Goal: Information Seeking & Learning: Check status

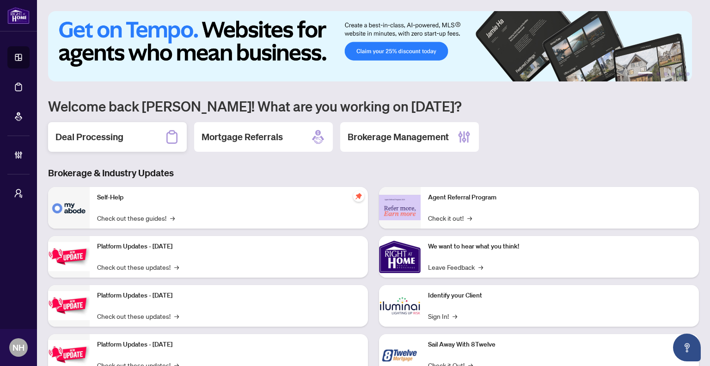
click at [110, 137] on h2 "Deal Processing" at bounding box center [89, 136] width 68 height 13
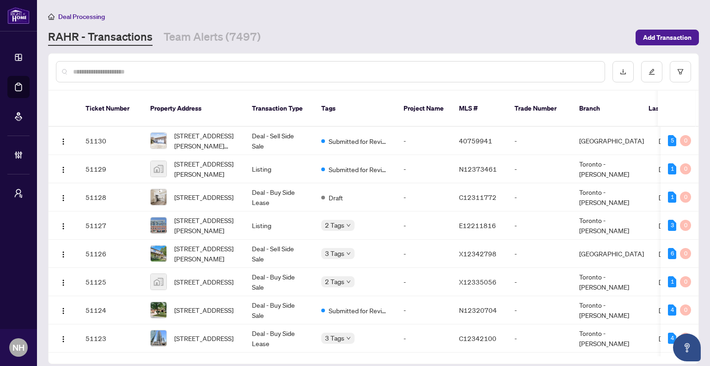
click at [223, 45] on link "Team Alerts (7497)" at bounding box center [212, 37] width 97 height 17
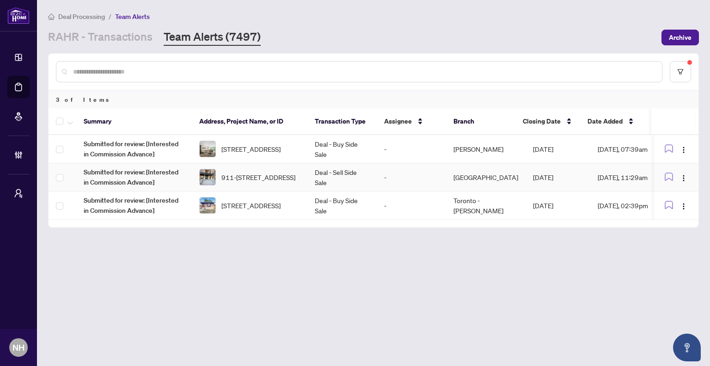
click at [232, 177] on span "911-555 Anand Private, Ottawa, Ontario K1V 2R7, Canada" at bounding box center [258, 177] width 74 height 10
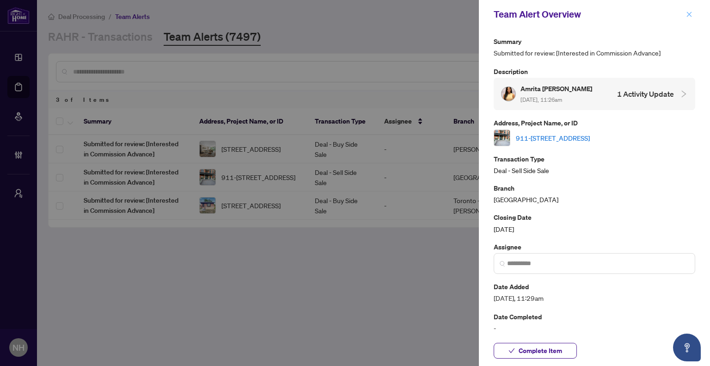
click at [689, 13] on icon "close" at bounding box center [689, 14] width 6 height 6
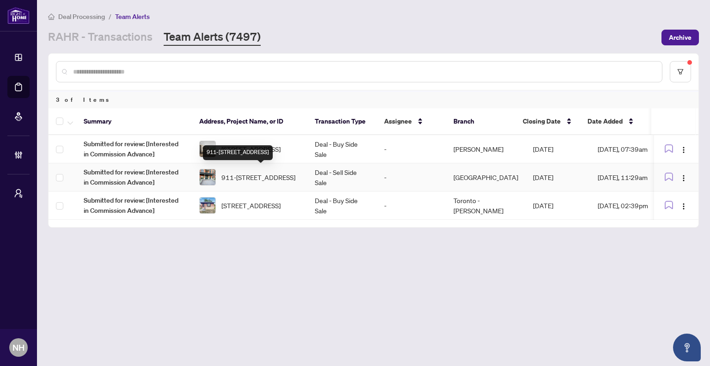
click at [225, 174] on span "911-555 Anand Private, Ottawa, Ontario K1V 2R7, Canada" at bounding box center [258, 177] width 74 height 10
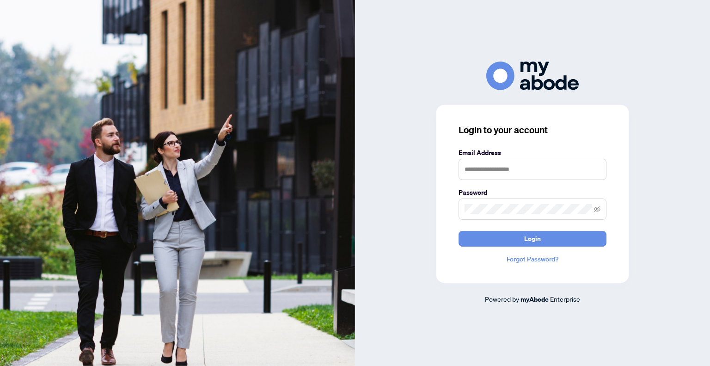
click at [592, 170] on keeper-lock "Open Keeper Popup" at bounding box center [595, 168] width 11 height 11
type input "**********"
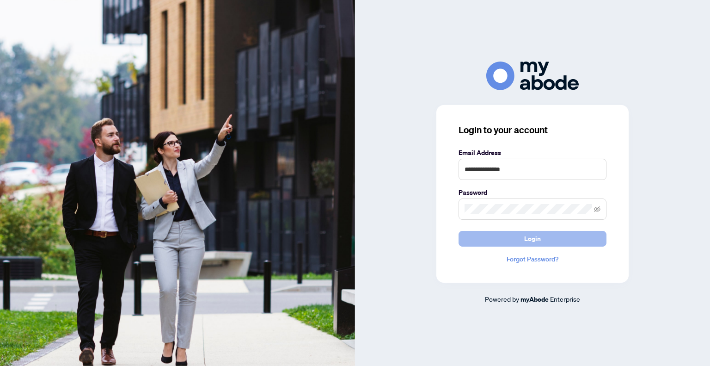
click at [564, 241] on button "Login" at bounding box center [532, 239] width 148 height 16
